Goal: Find specific page/section: Find specific page/section

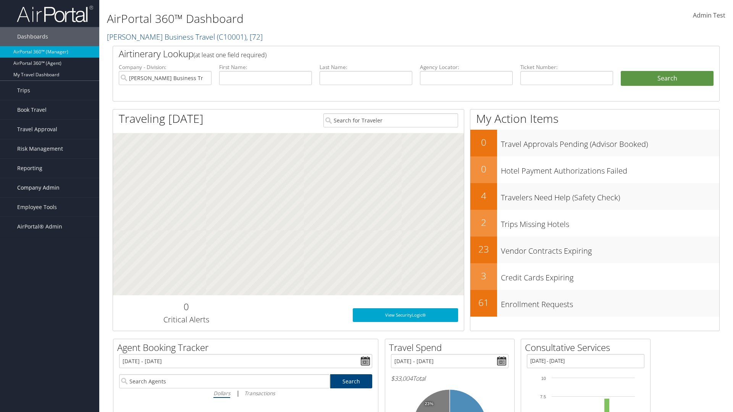
click at [50, 188] on span "Company Admin" at bounding box center [38, 187] width 42 height 19
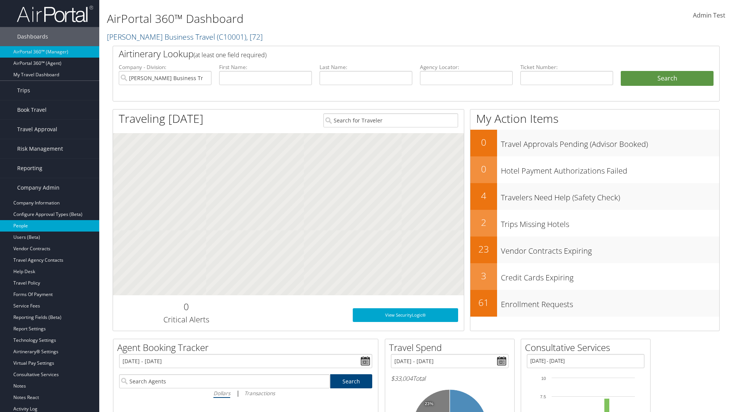
click at [50, 226] on link "People" at bounding box center [49, 225] width 99 height 11
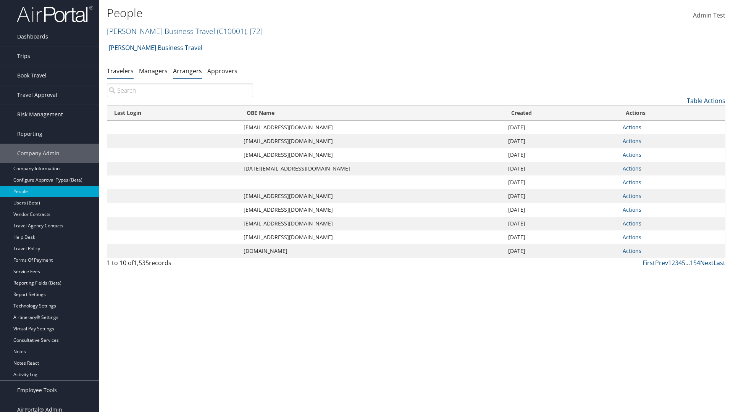
click at [187, 71] on link "Arrangers" at bounding box center [187, 71] width 29 height 8
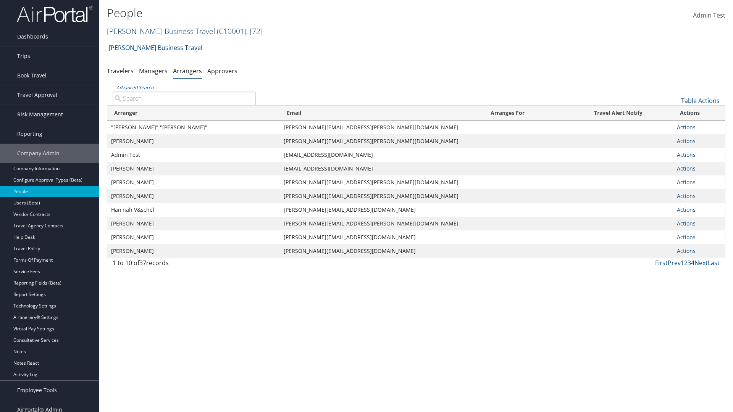
click at [157, 31] on link "Christopherson Business Travel ( C10001 ) , [ 72 ]" at bounding box center [185, 31] width 156 height 10
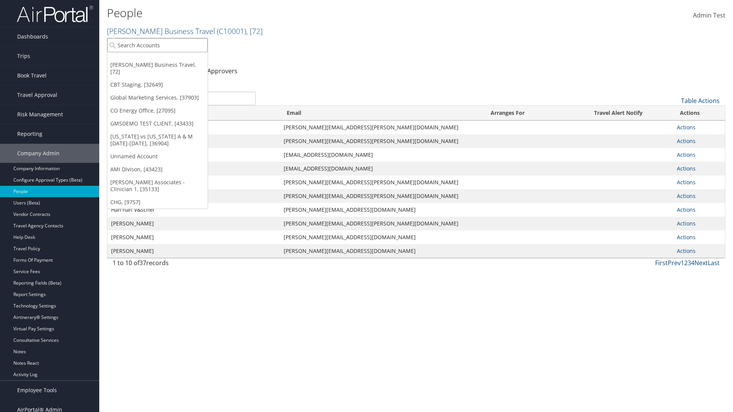
click at [157, 45] on input "search" at bounding box center [157, 45] width 100 height 14
type input "[PERSON_NAME] Business Travel"
click at [168, 59] on div "Christopherson Business Travel (C10001), [72]" at bounding box center [168, 59] width 130 height 7
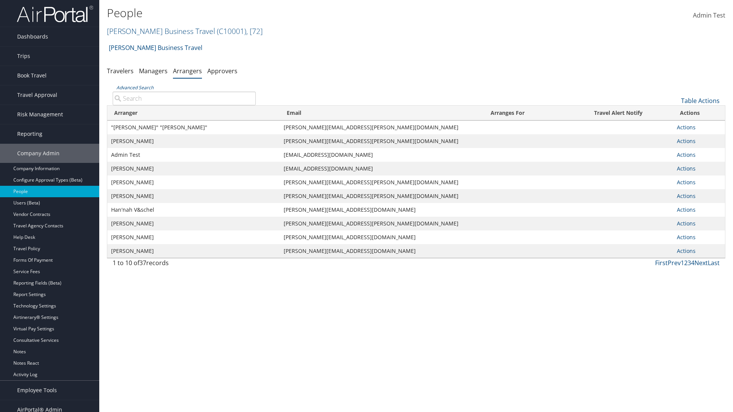
click at [184, 98] on input "Advanced Search" at bounding box center [184, 99] width 143 height 14
type input ""Ter"
